Goal: Task Accomplishment & Management: Complete application form

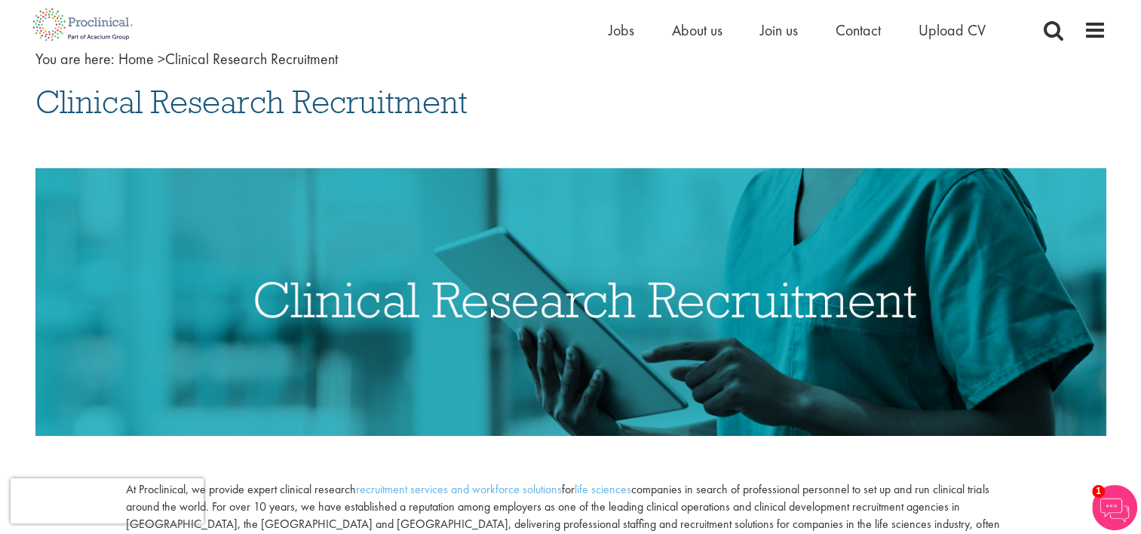
scroll to position [91, 0]
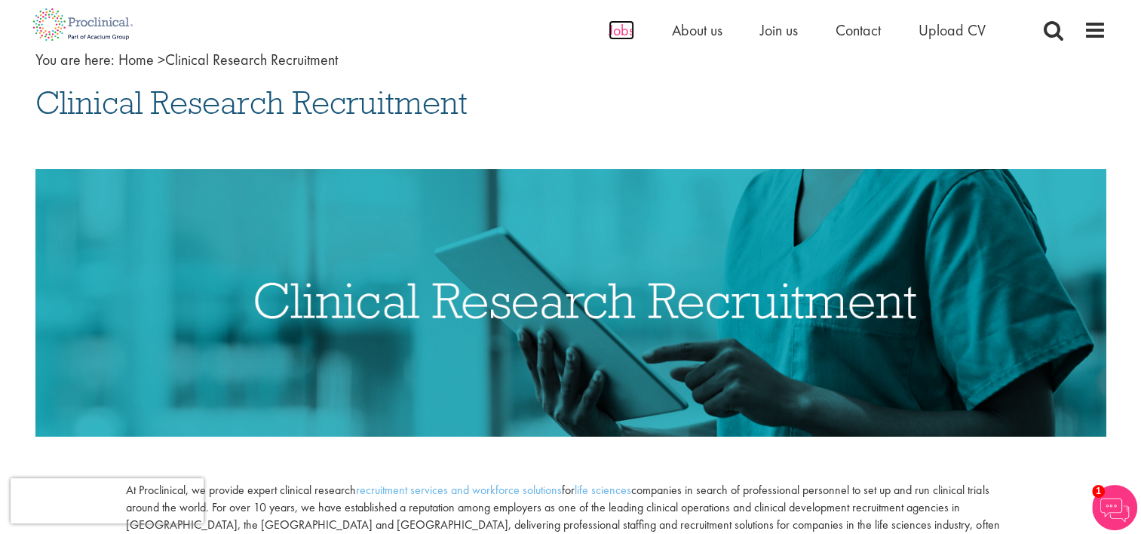
click at [625, 35] on span "Jobs" at bounding box center [622, 30] width 26 height 20
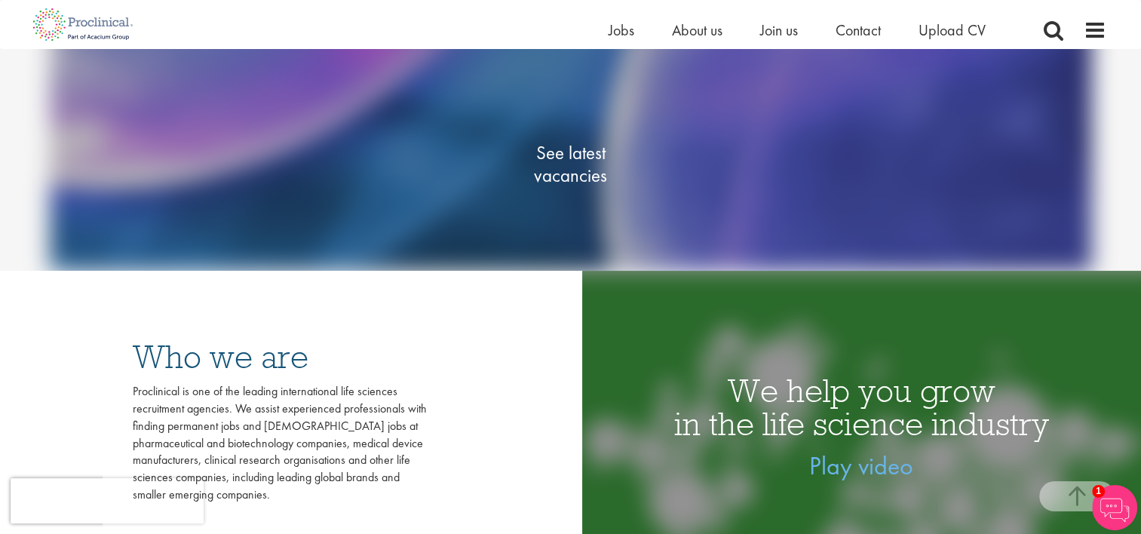
scroll to position [272, 0]
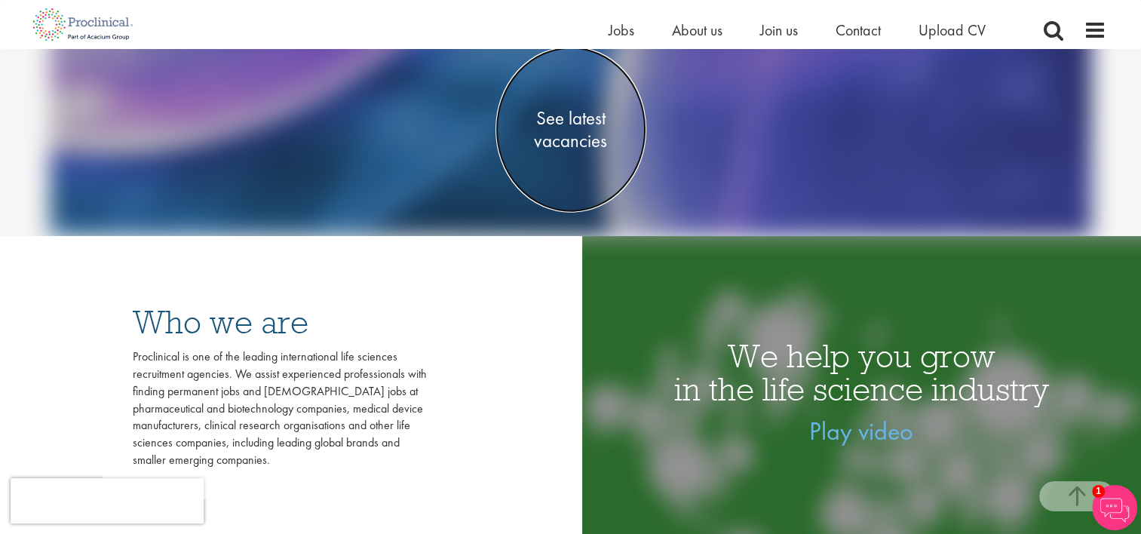
click at [573, 124] on span "See latest vacancies" at bounding box center [571, 129] width 151 height 45
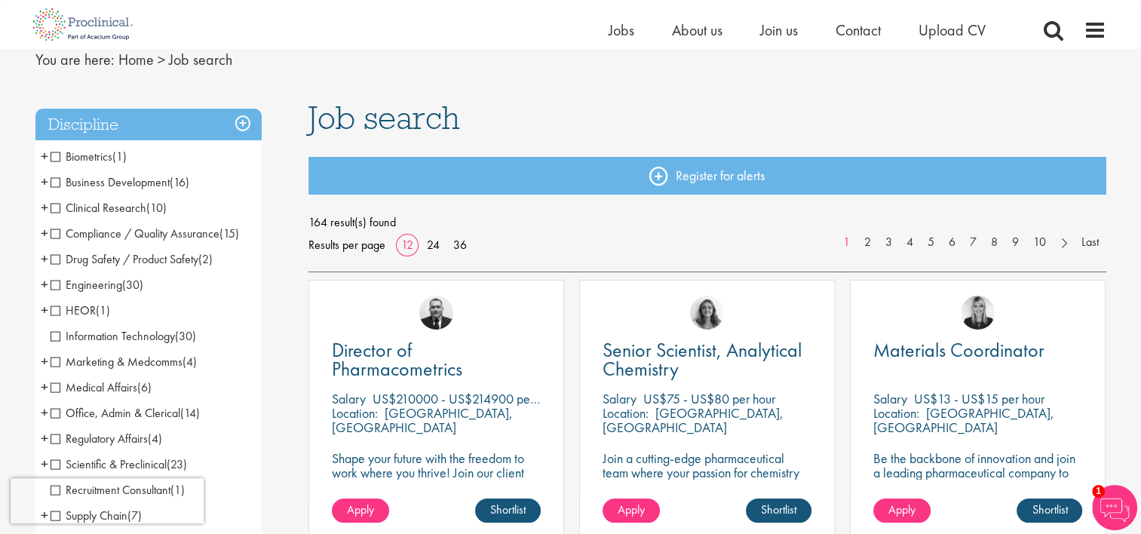
scroll to position [91, 0]
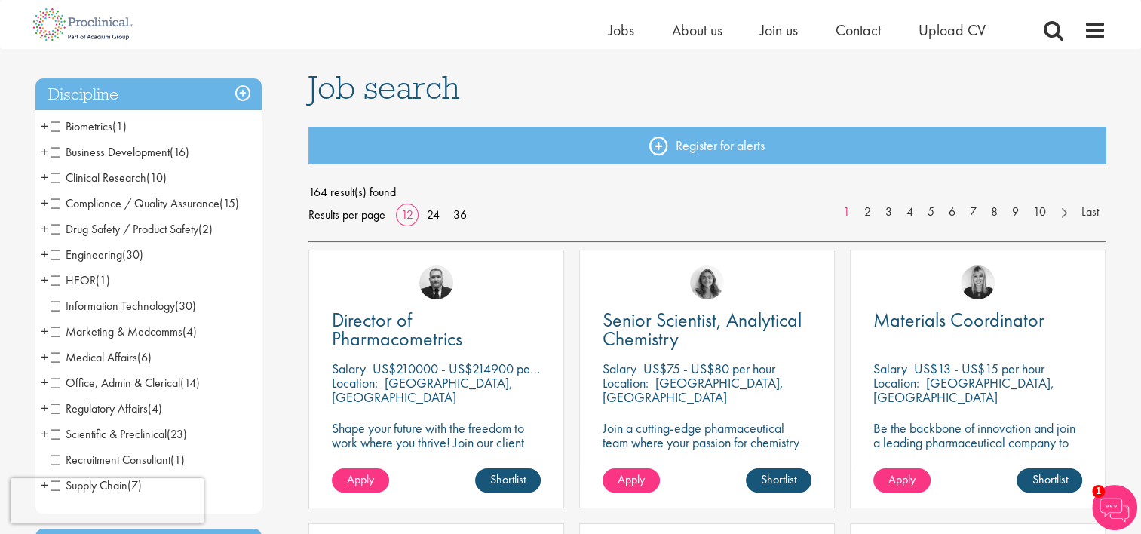
click at [56, 177] on span "Clinical Research" at bounding box center [99, 178] width 96 height 16
click at [57, 380] on span "Office, Admin & Clerical" at bounding box center [116, 383] width 130 height 16
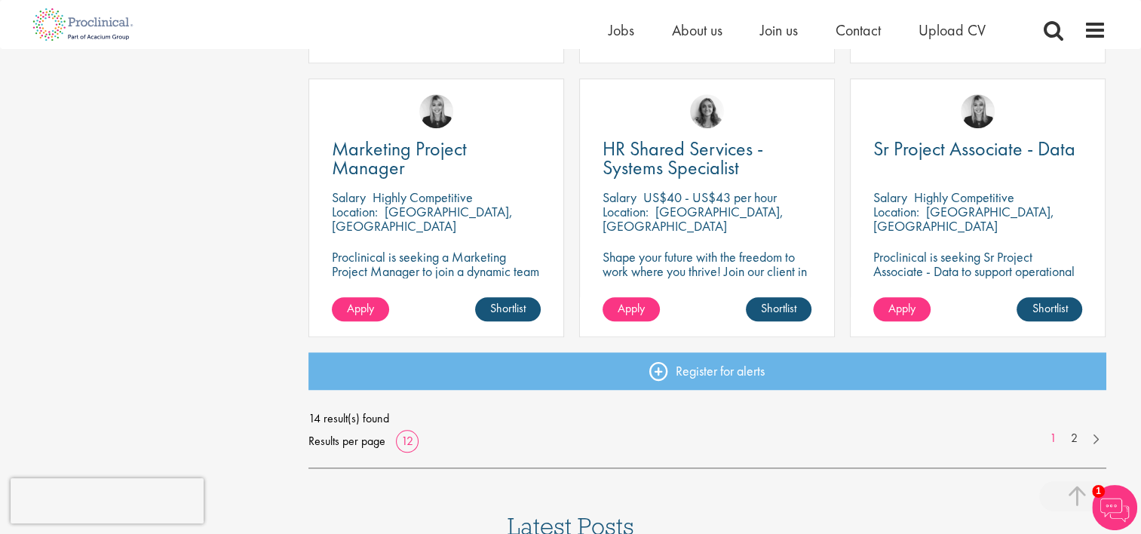
scroll to position [1086, 0]
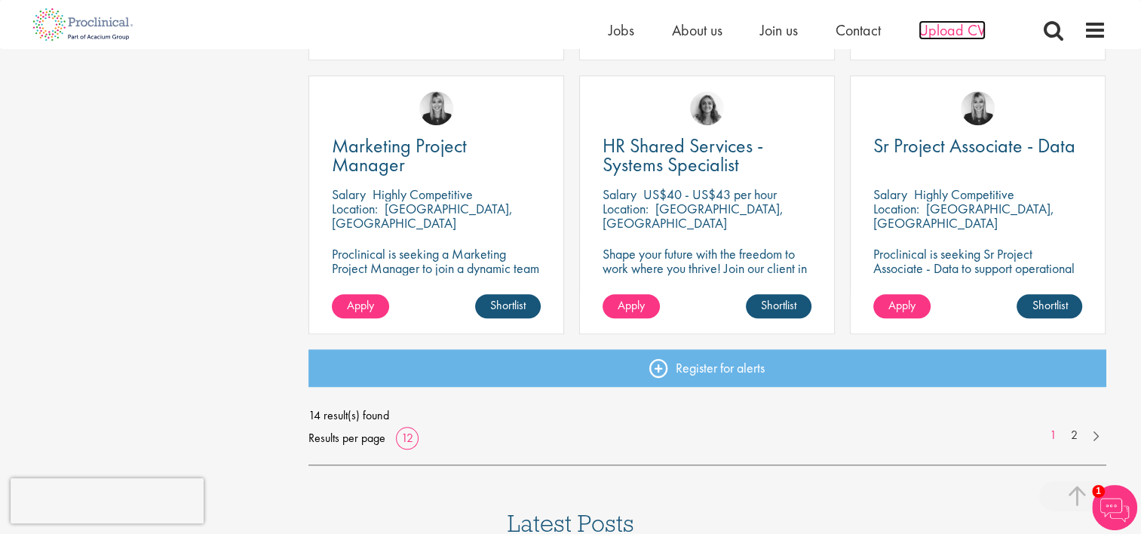
click at [935, 33] on span "Upload CV" at bounding box center [952, 30] width 67 height 20
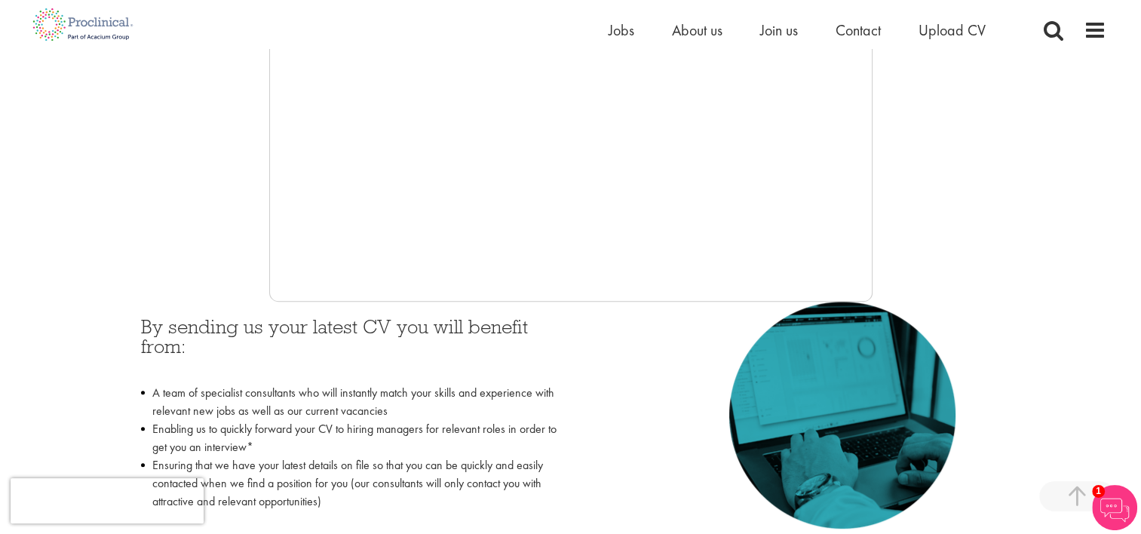
scroll to position [462, 0]
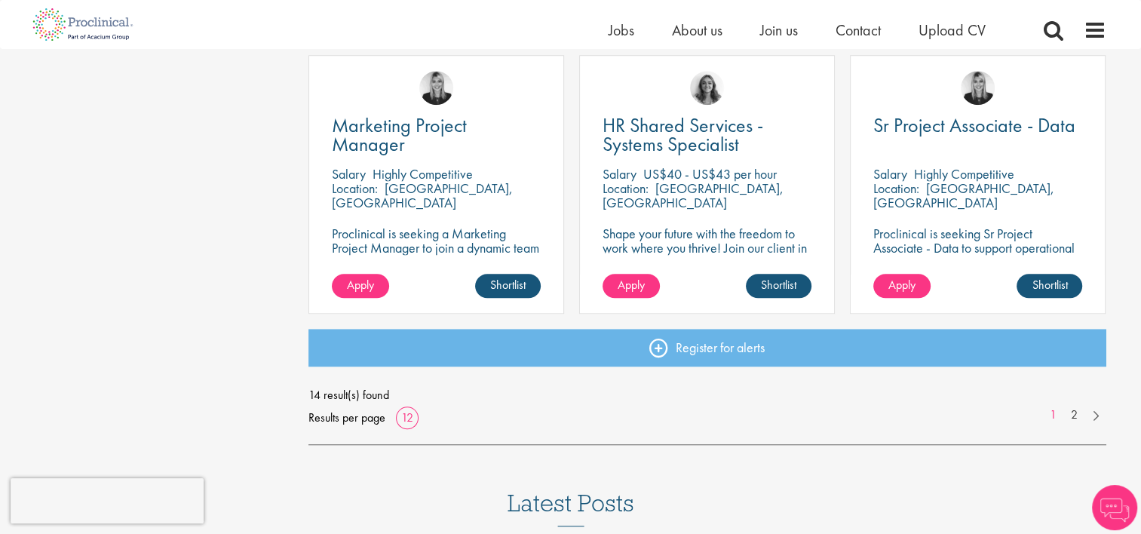
scroll to position [1086, 0]
